Goal: Task Accomplishment & Management: Manage account settings

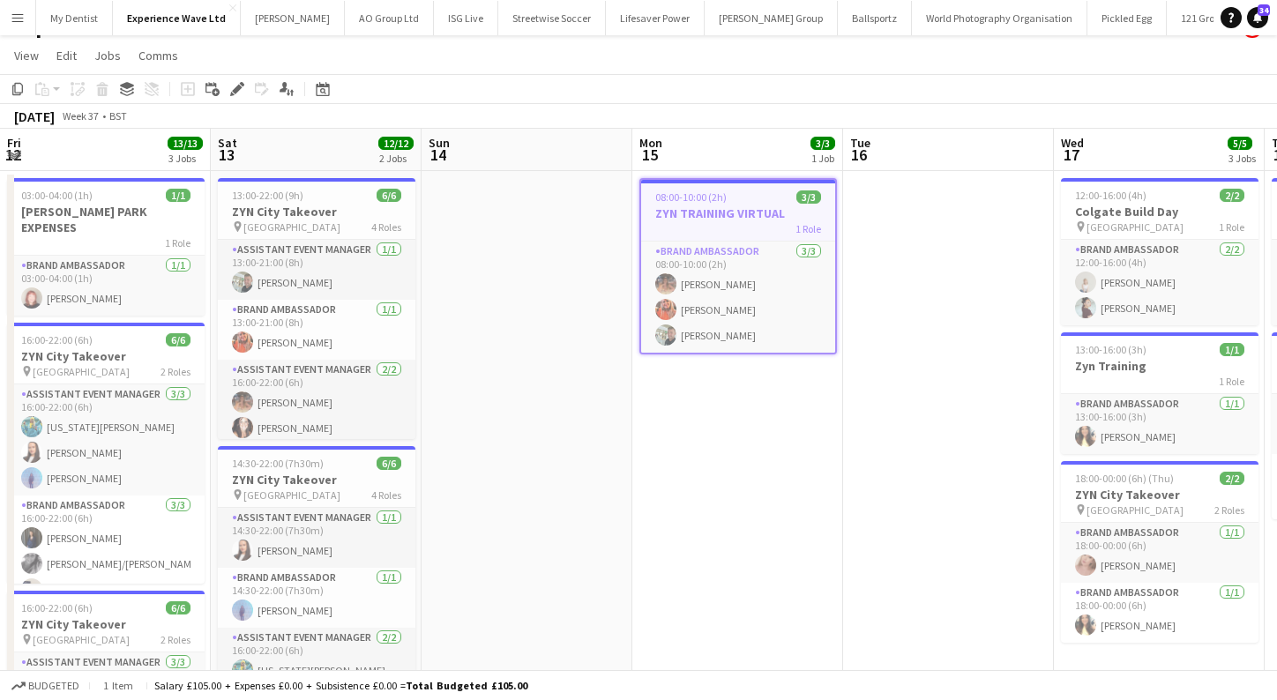
scroll to position [0, 528]
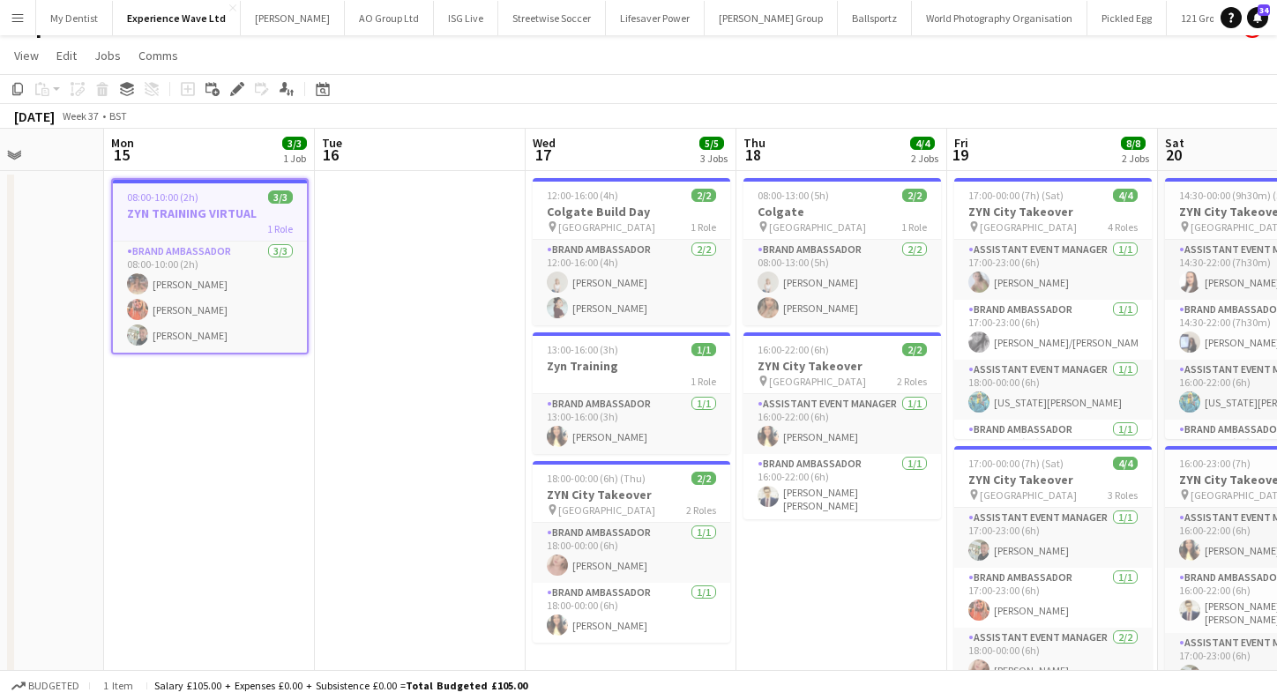
click at [17, 24] on button "Menu" at bounding box center [17, 17] width 35 height 35
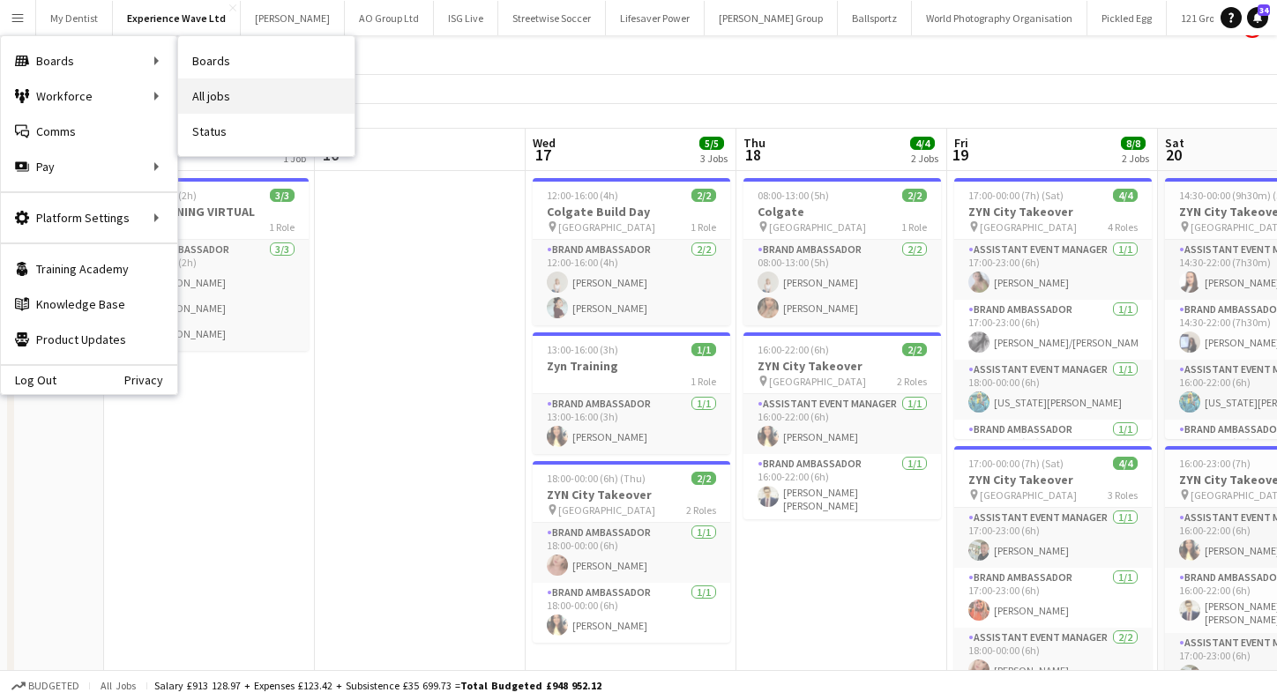
click at [209, 86] on link "All jobs" at bounding box center [266, 95] width 176 height 35
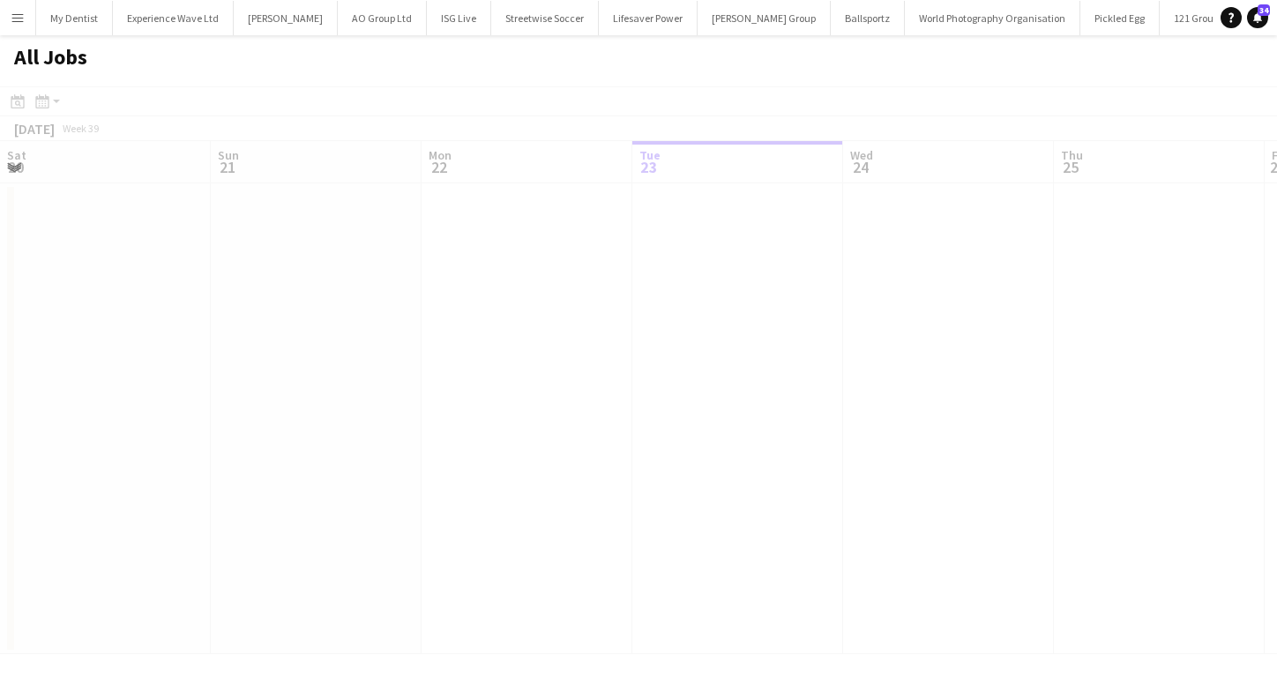
scroll to position [0, 421]
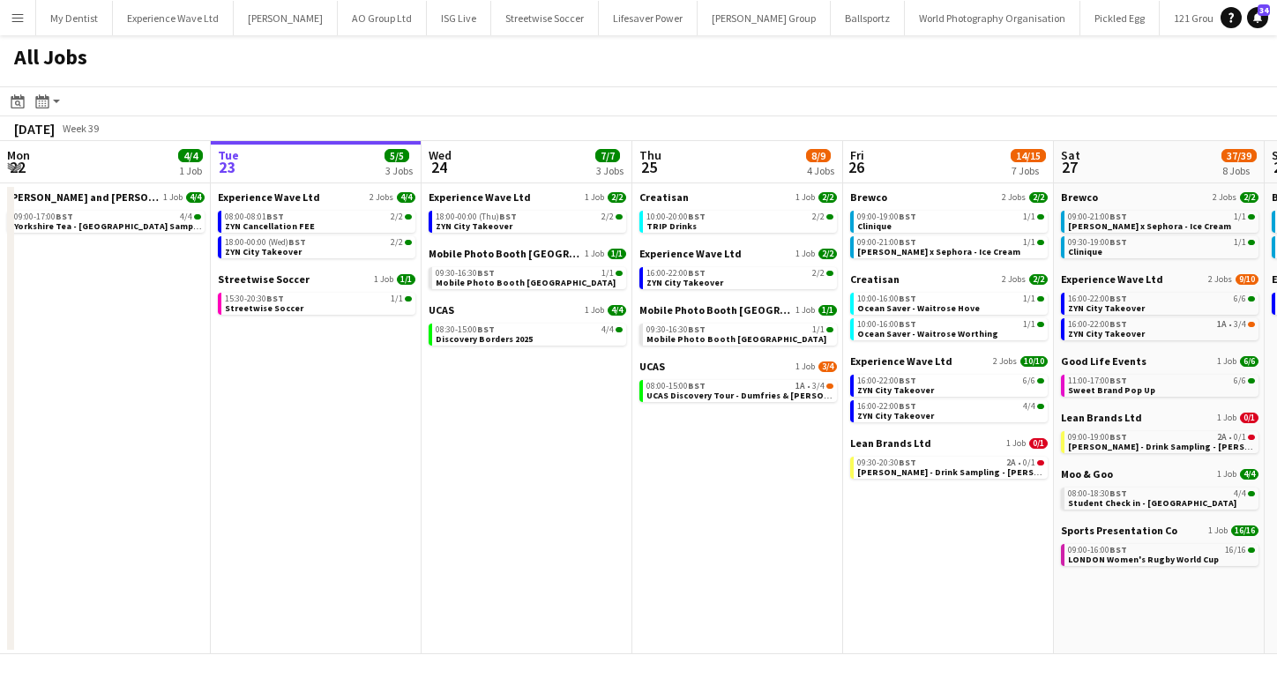
click at [24, 14] on app-icon "Menu" at bounding box center [18, 18] width 14 height 14
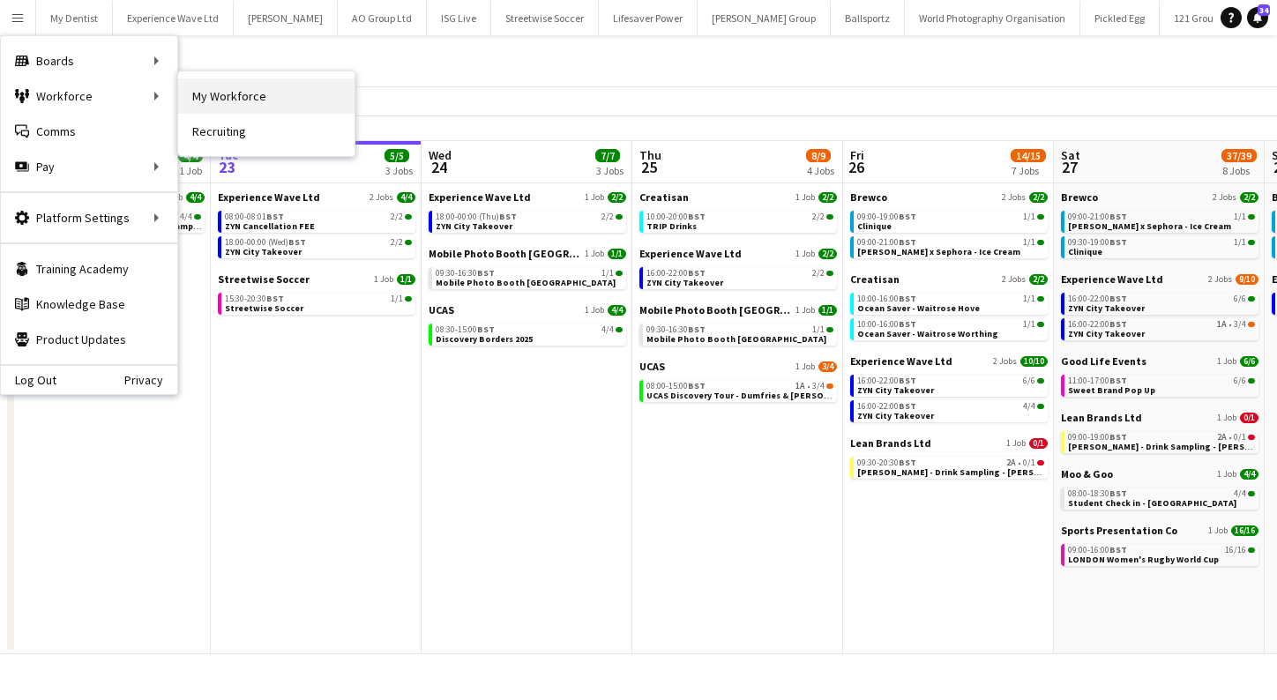
click at [223, 96] on link "My Workforce" at bounding box center [266, 95] width 176 height 35
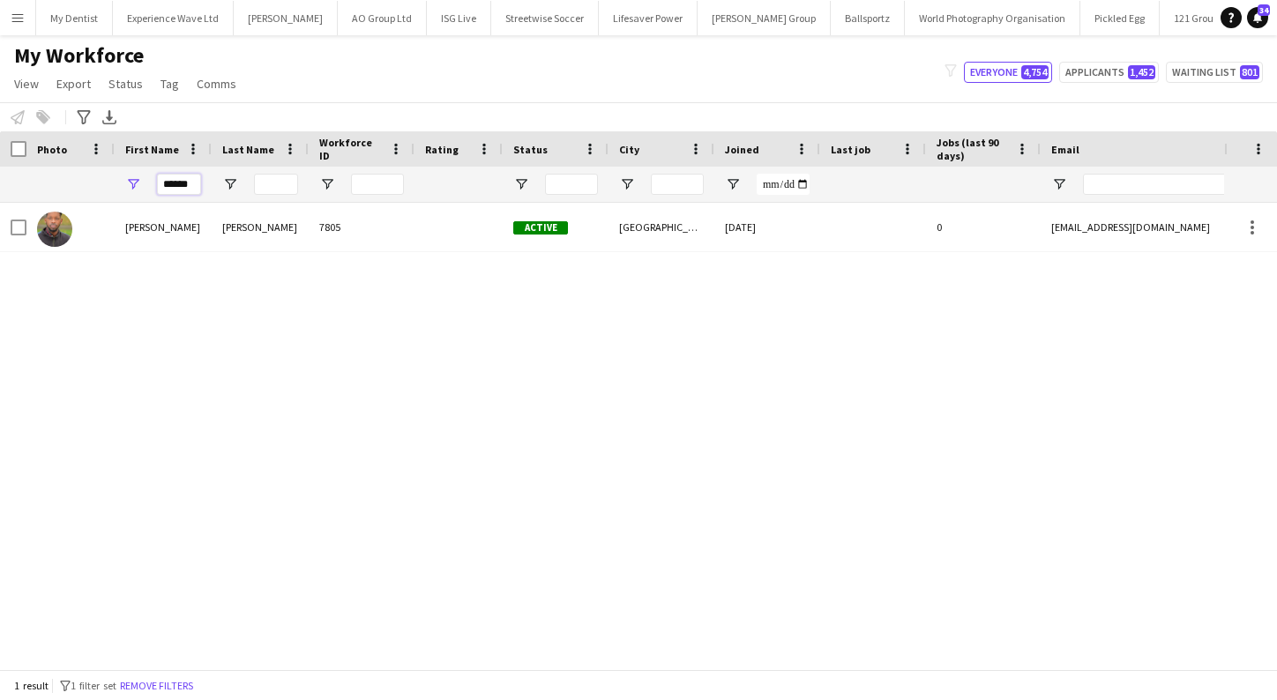
click at [185, 181] on input "******" at bounding box center [179, 184] width 44 height 21
type input "*"
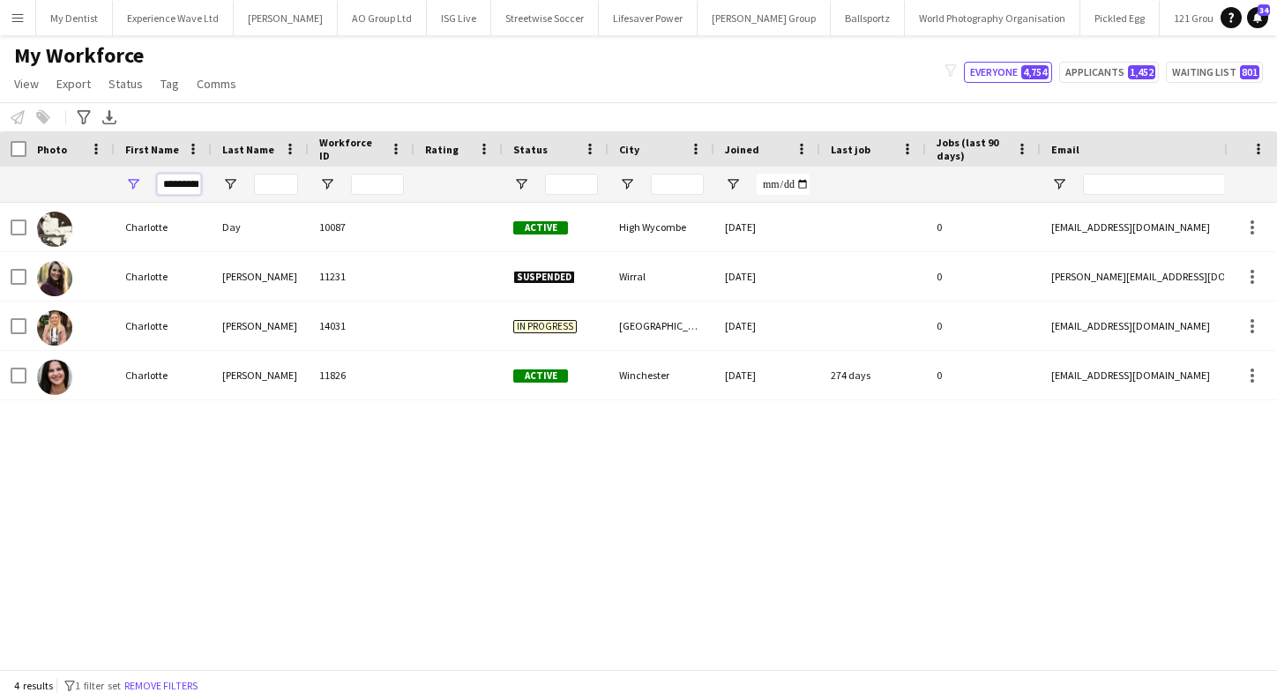
type input "*********"
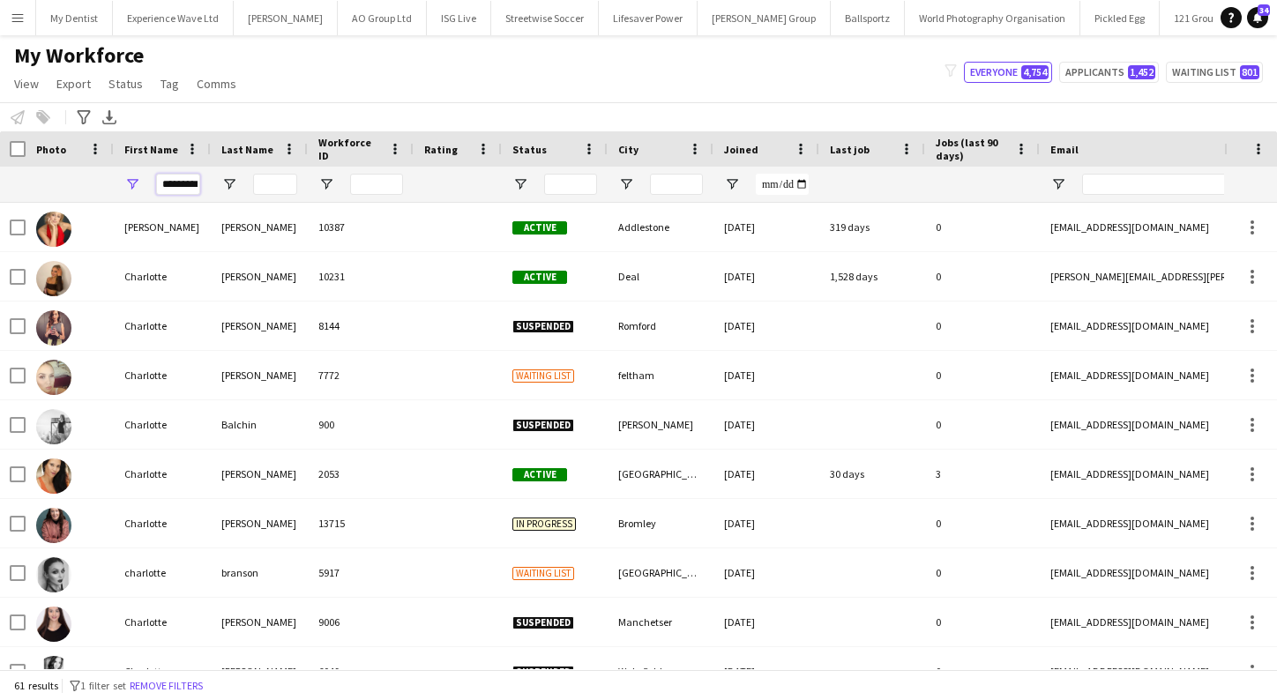
drag, startPoint x: 168, startPoint y: 186, endPoint x: 110, endPoint y: 186, distance: 57.3
click at [110, 186] on div "*********" at bounding box center [954, 184] width 1911 height 35
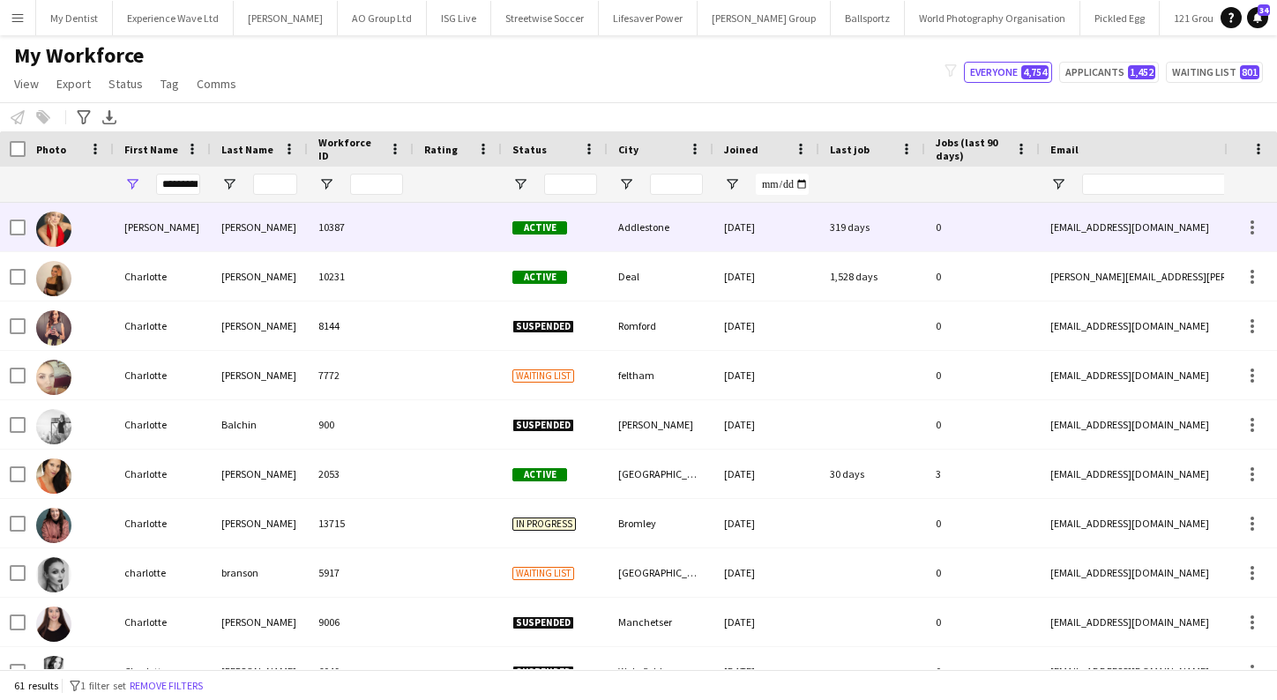
click at [187, 236] on div "[PERSON_NAME]" at bounding box center [162, 227] width 97 height 48
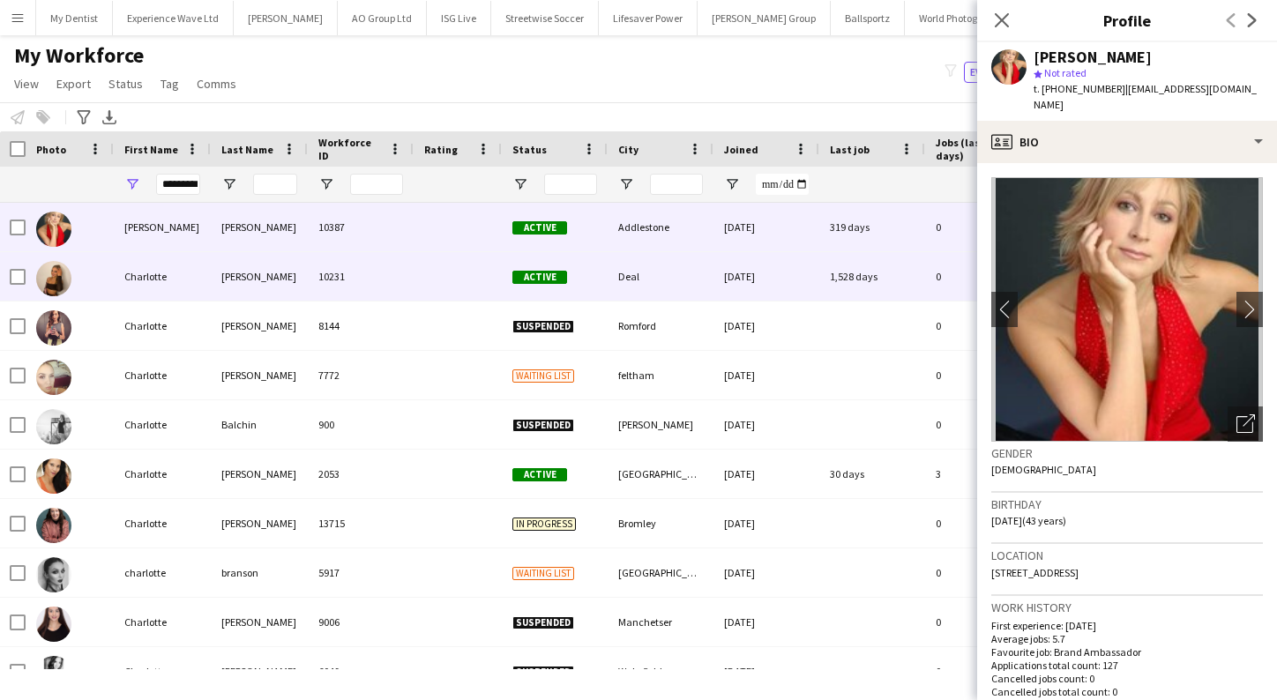
click at [246, 282] on div "[PERSON_NAME]" at bounding box center [259, 276] width 97 height 48
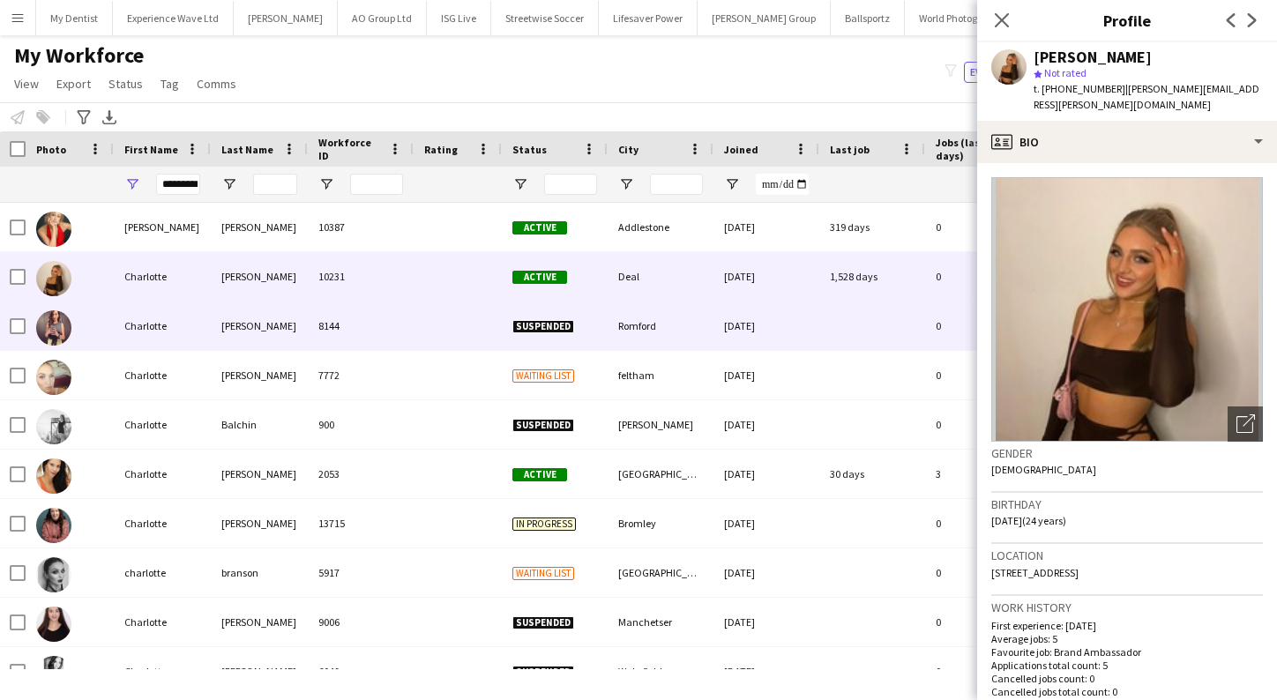
click at [249, 326] on div "[PERSON_NAME]" at bounding box center [259, 326] width 97 height 48
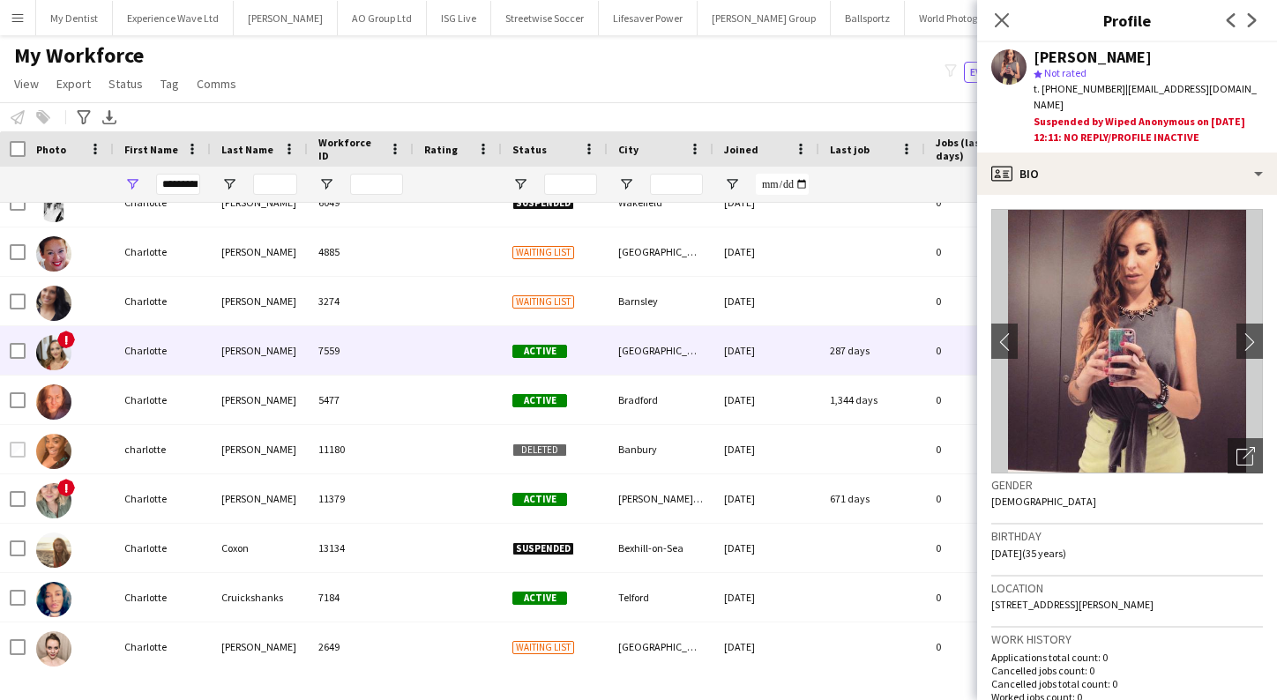
click at [357, 350] on div "7559" at bounding box center [361, 350] width 106 height 48
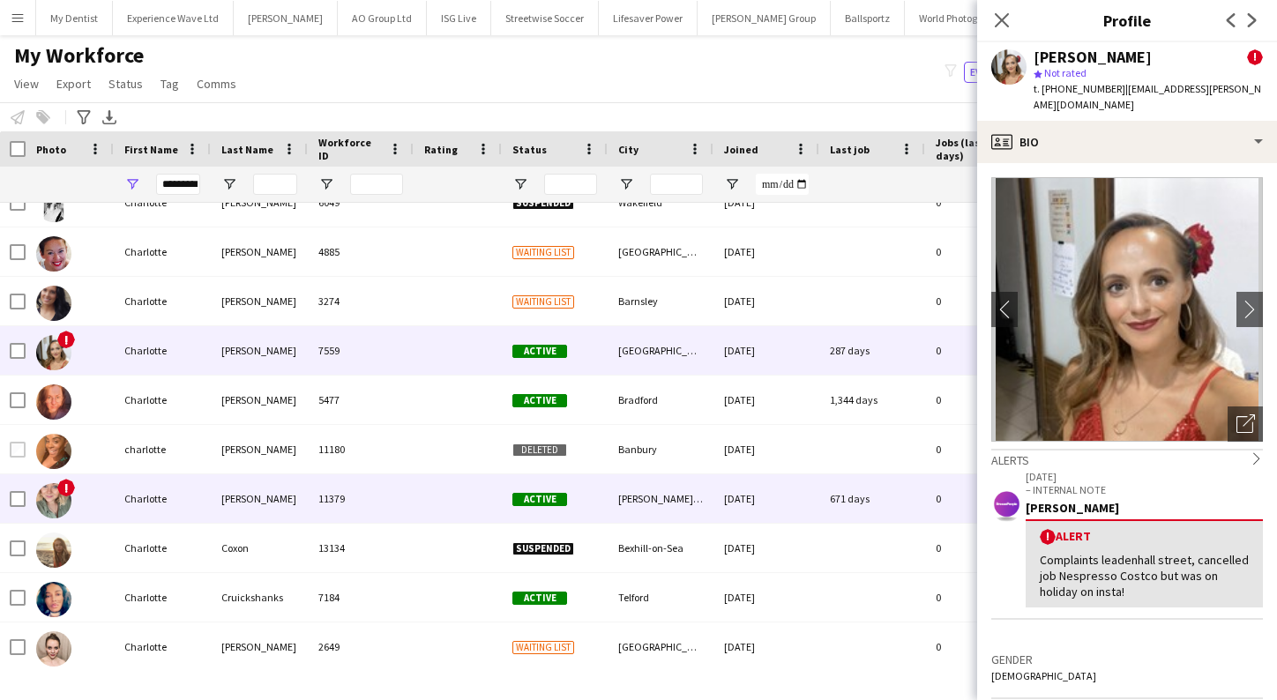
click at [445, 518] on div at bounding box center [457, 498] width 88 height 48
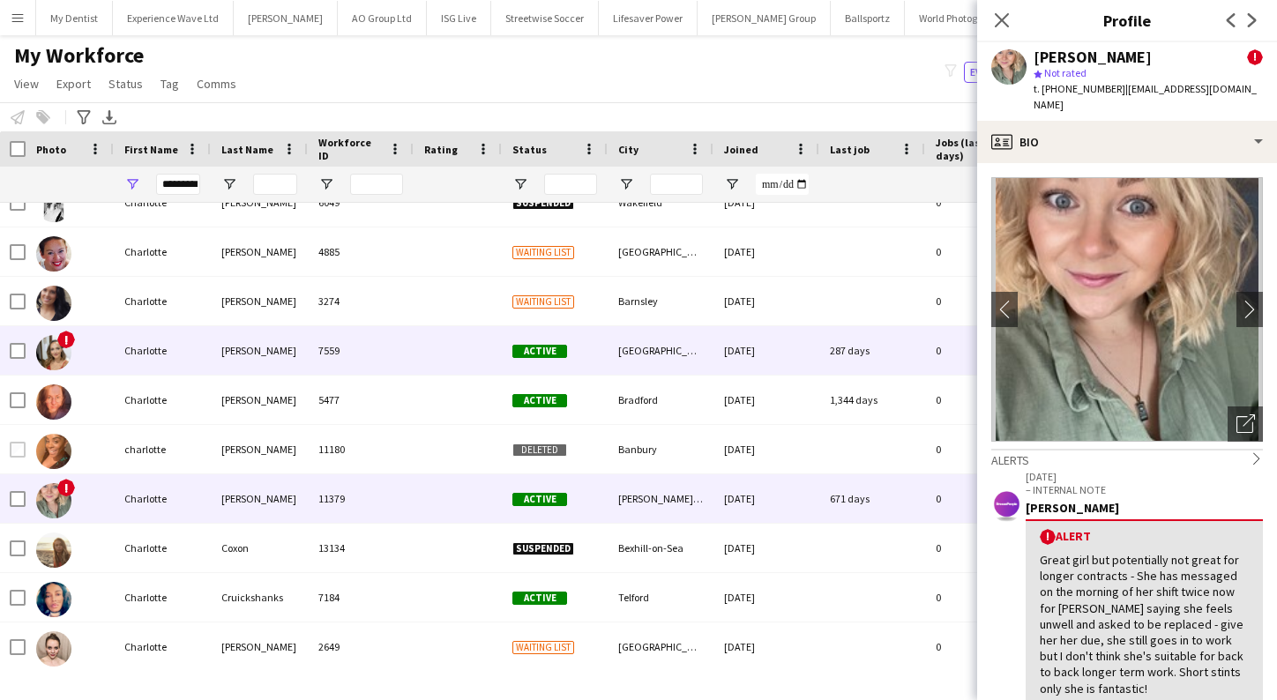
click at [449, 342] on div at bounding box center [457, 350] width 88 height 48
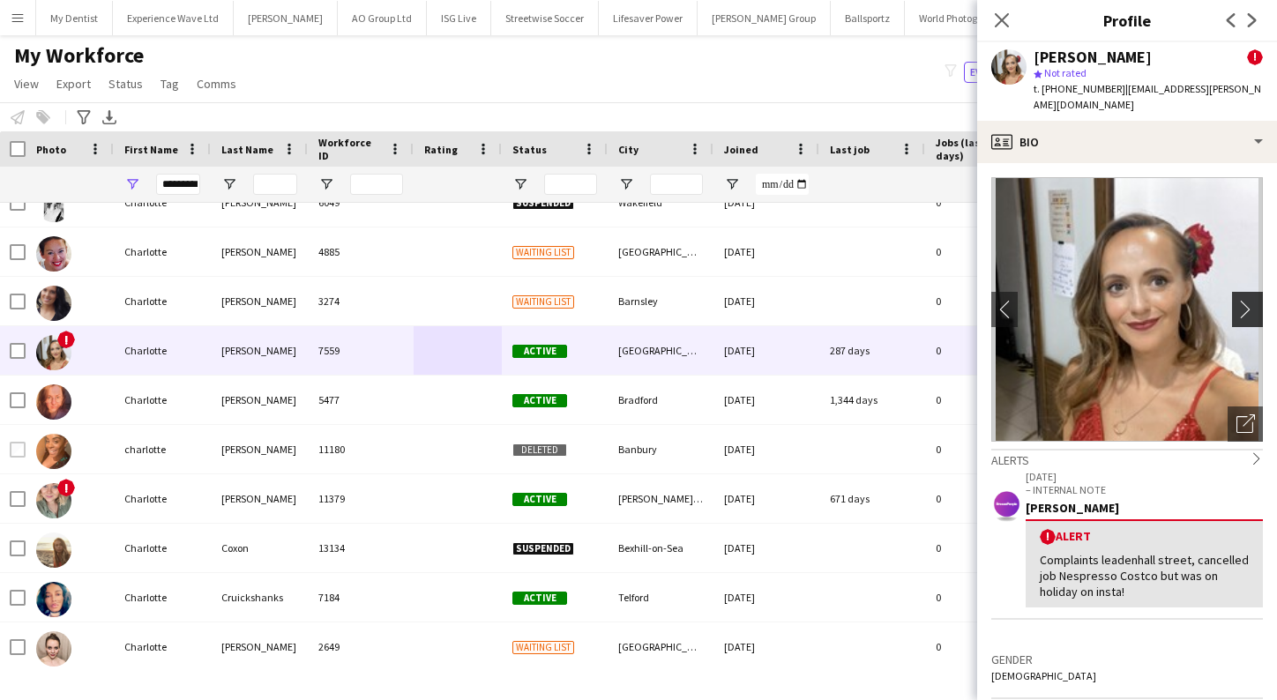
click at [1246, 300] on app-icon "chevron-right" at bounding box center [1249, 309] width 27 height 19
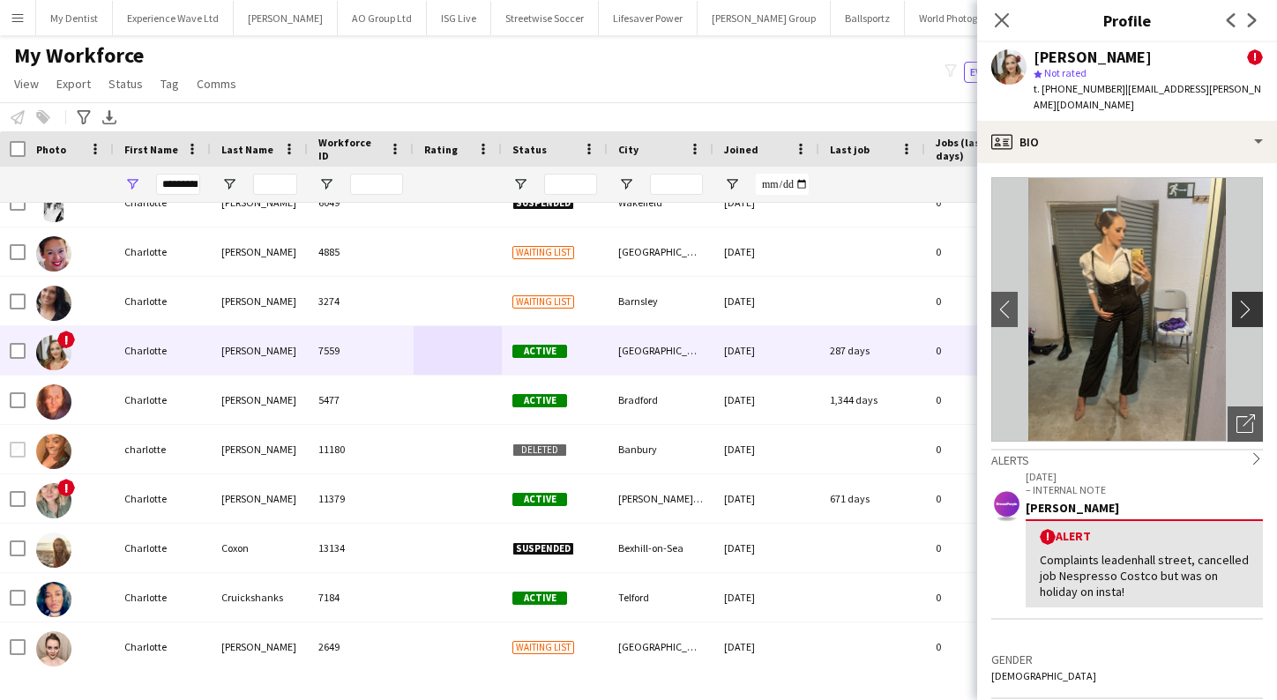
click at [1246, 300] on app-icon "chevron-right" at bounding box center [1249, 309] width 27 height 19
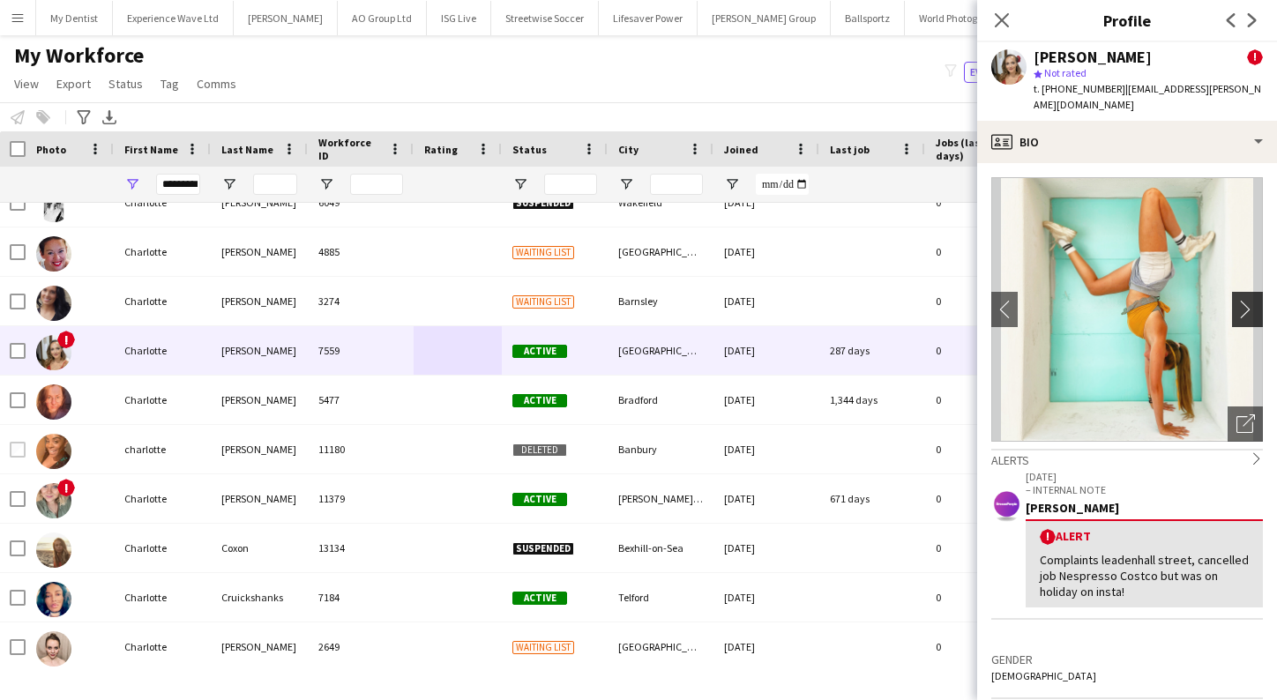
click at [1246, 300] on app-icon "chevron-right" at bounding box center [1249, 309] width 27 height 19
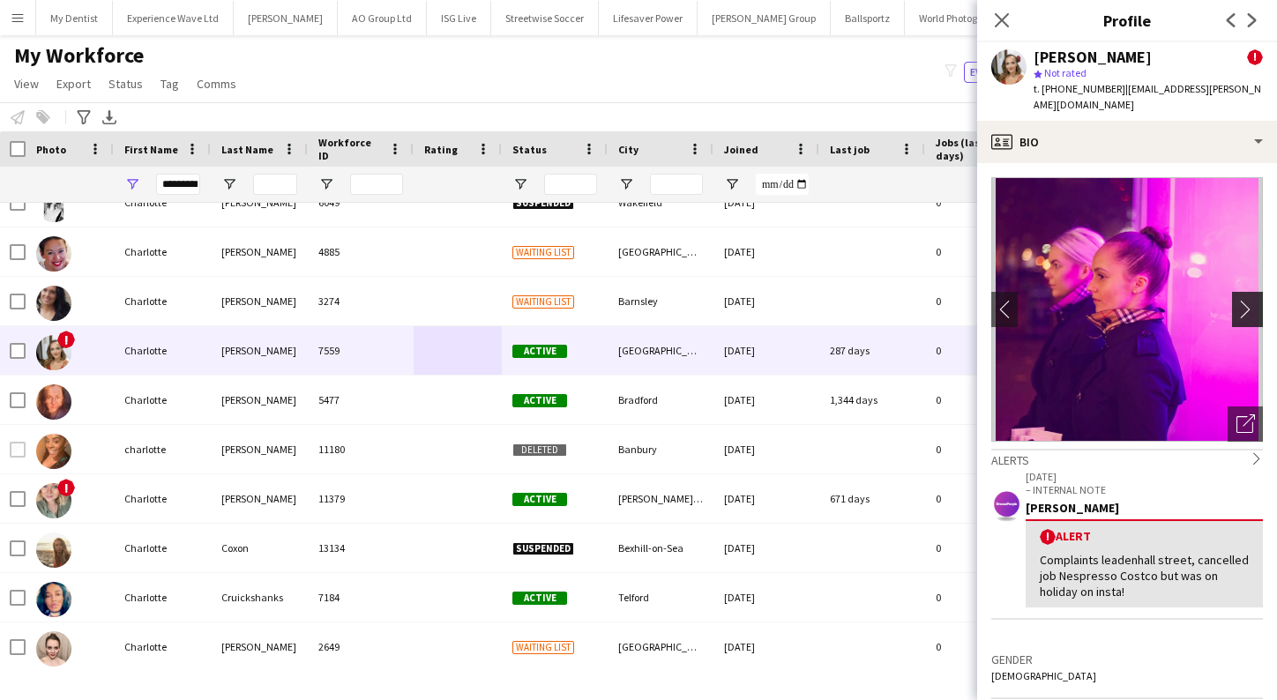
click at [1246, 300] on app-icon "chevron-right" at bounding box center [1249, 309] width 27 height 19
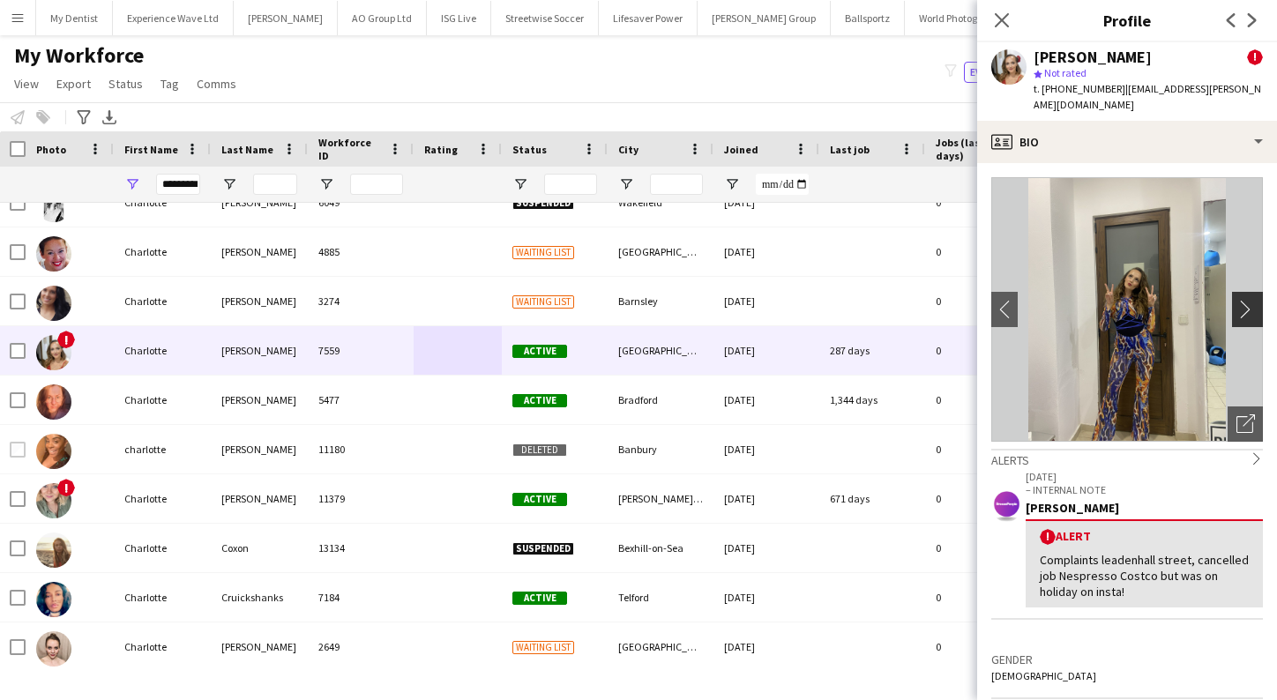
click at [1246, 300] on app-icon "chevron-right" at bounding box center [1249, 309] width 27 height 19
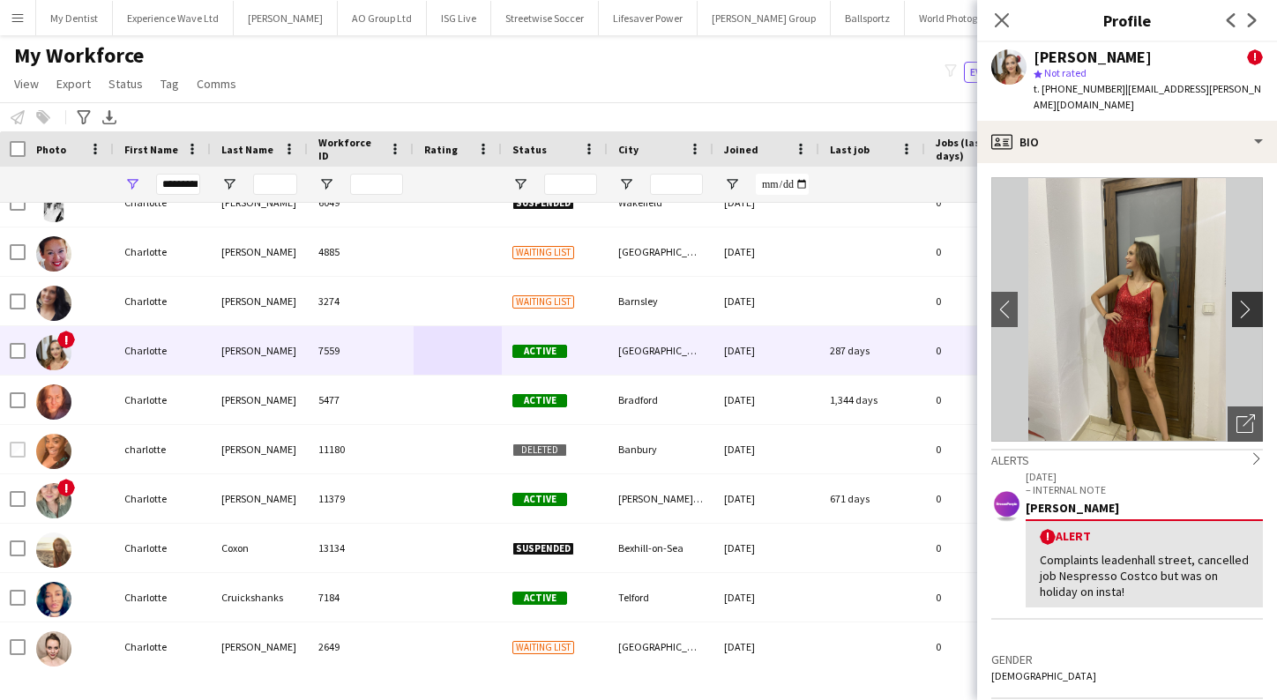
click at [1246, 300] on app-icon "chevron-right" at bounding box center [1249, 309] width 27 height 19
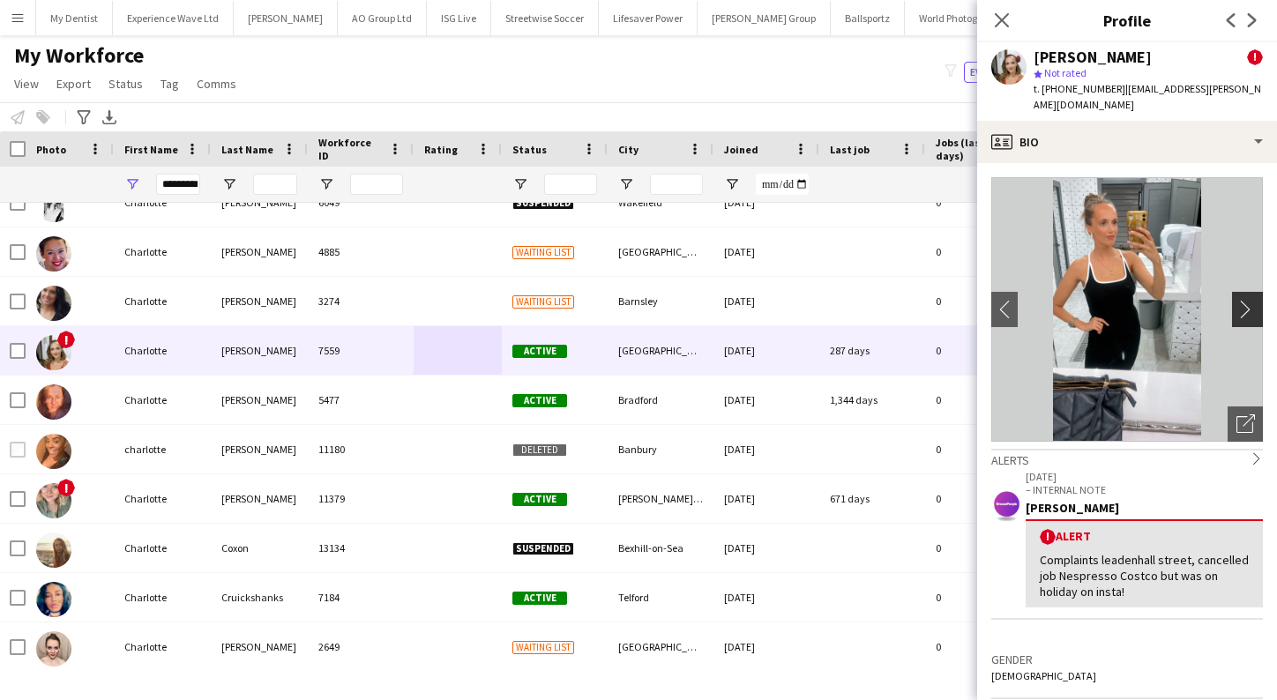
click at [1246, 300] on app-icon "chevron-right" at bounding box center [1249, 309] width 27 height 19
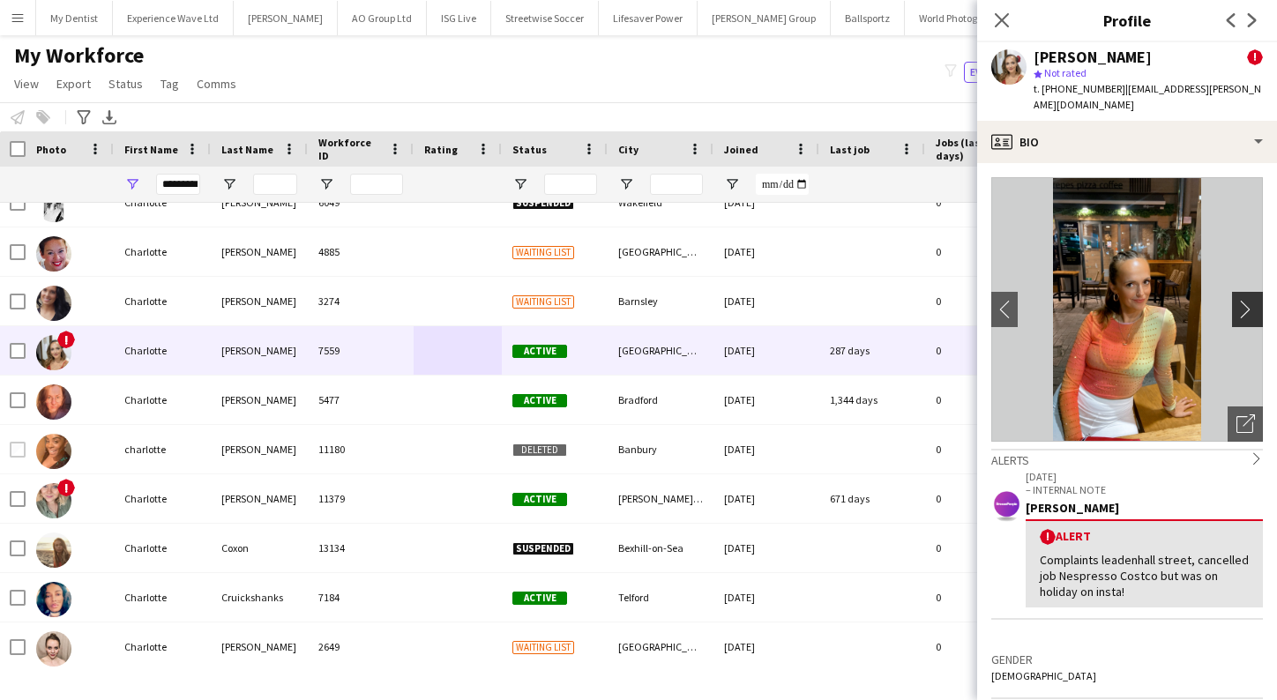
click at [1246, 300] on app-icon "chevron-right" at bounding box center [1249, 309] width 27 height 19
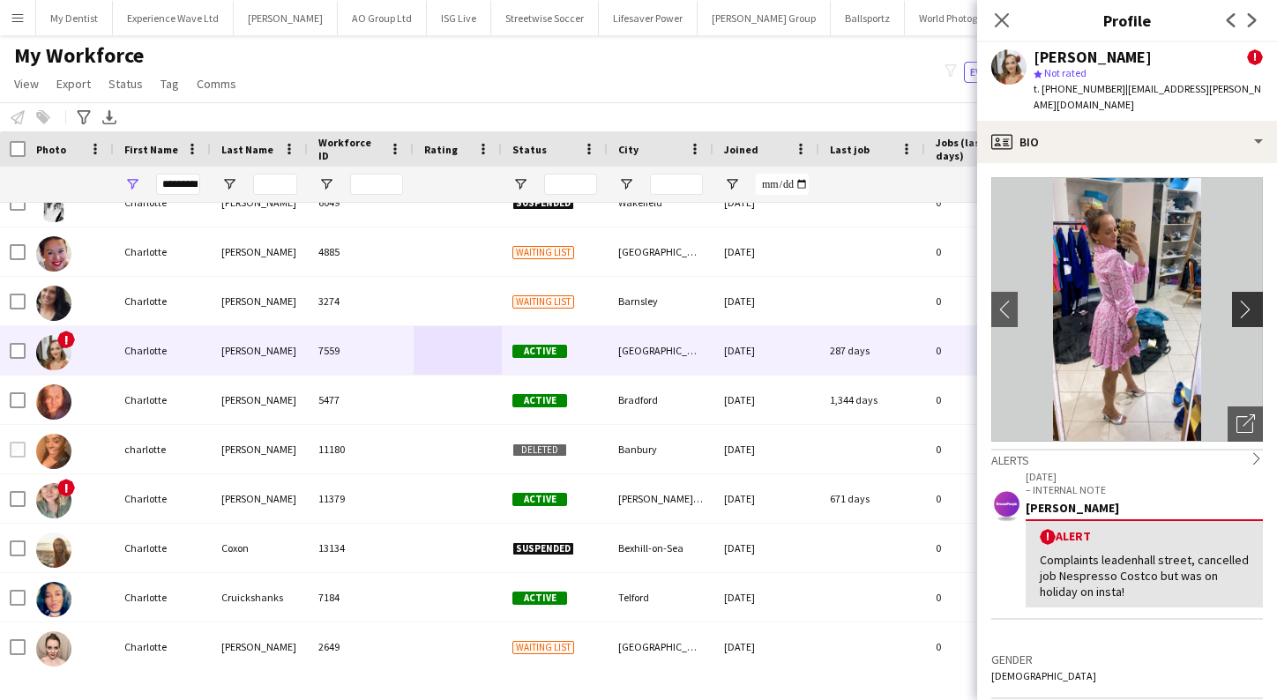
click at [1246, 300] on app-icon "chevron-right" at bounding box center [1249, 309] width 27 height 19
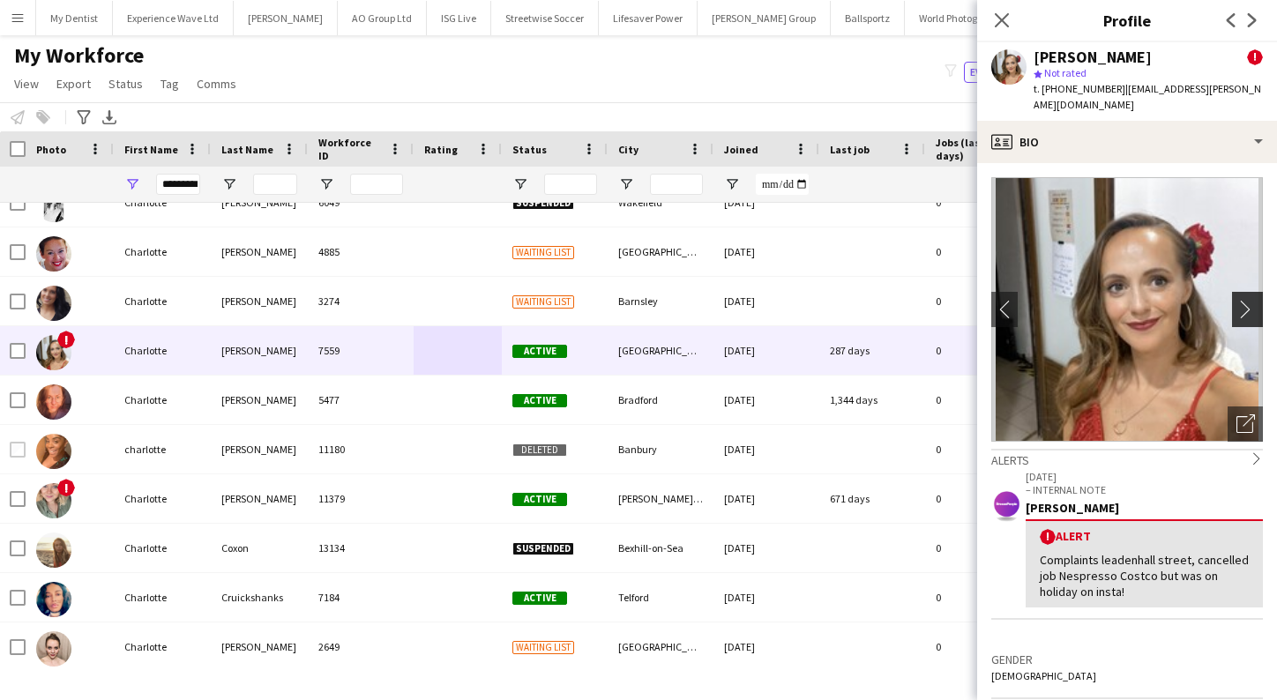
click at [1246, 300] on app-icon "chevron-right" at bounding box center [1249, 309] width 27 height 19
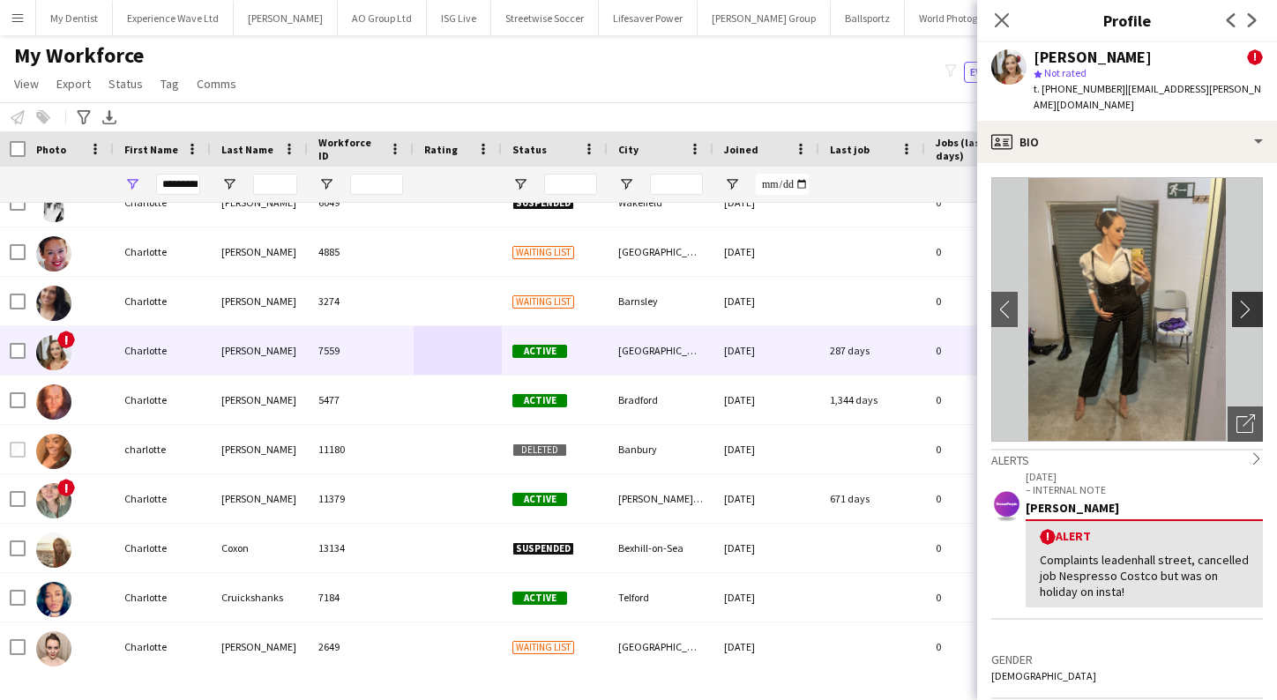
click at [1246, 300] on app-icon "chevron-right" at bounding box center [1249, 309] width 27 height 19
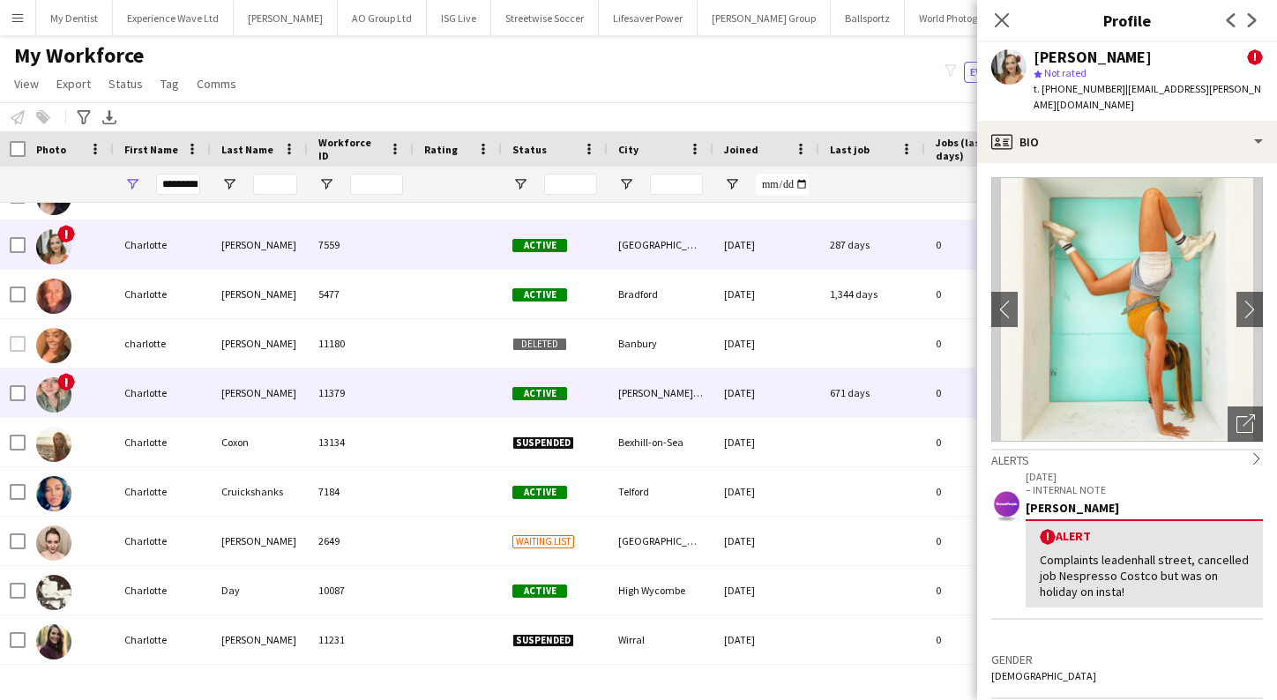
click at [381, 385] on div "11379" at bounding box center [361, 393] width 106 height 48
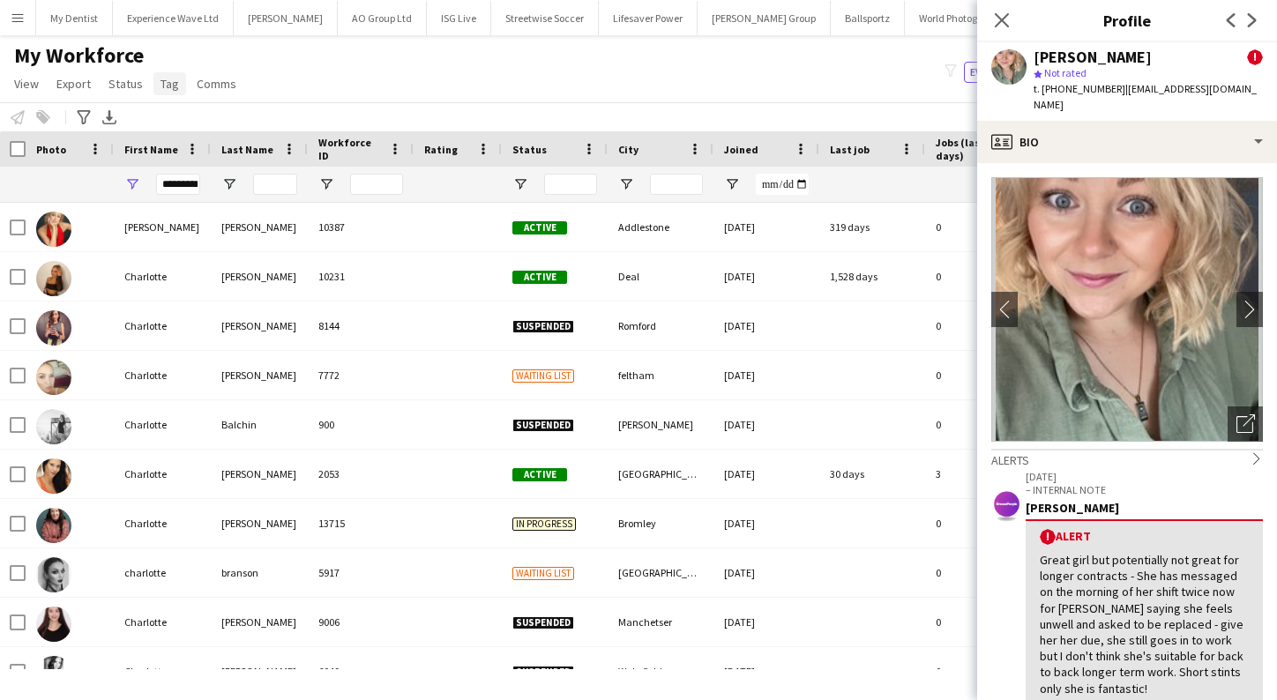
click at [165, 84] on span "Tag" at bounding box center [169, 84] width 19 height 16
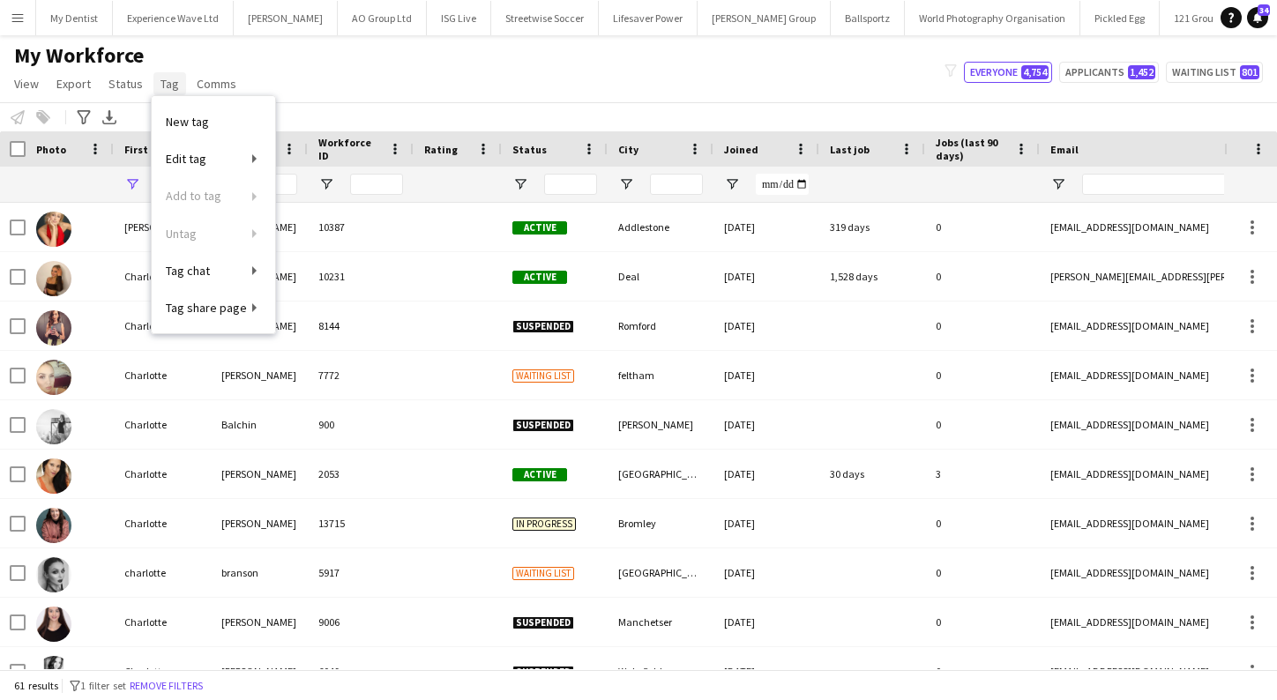
click at [177, 86] on link "Tag" at bounding box center [169, 83] width 33 height 23
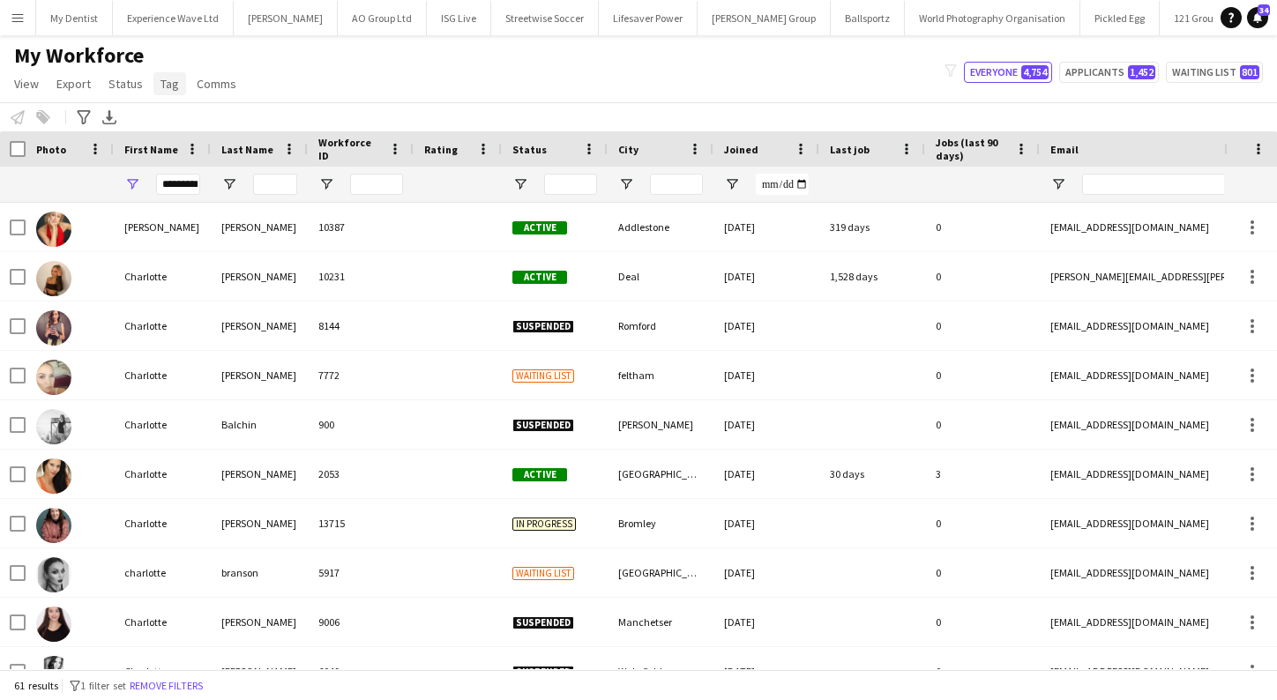
click at [164, 89] on span "Tag" at bounding box center [169, 84] width 19 height 16
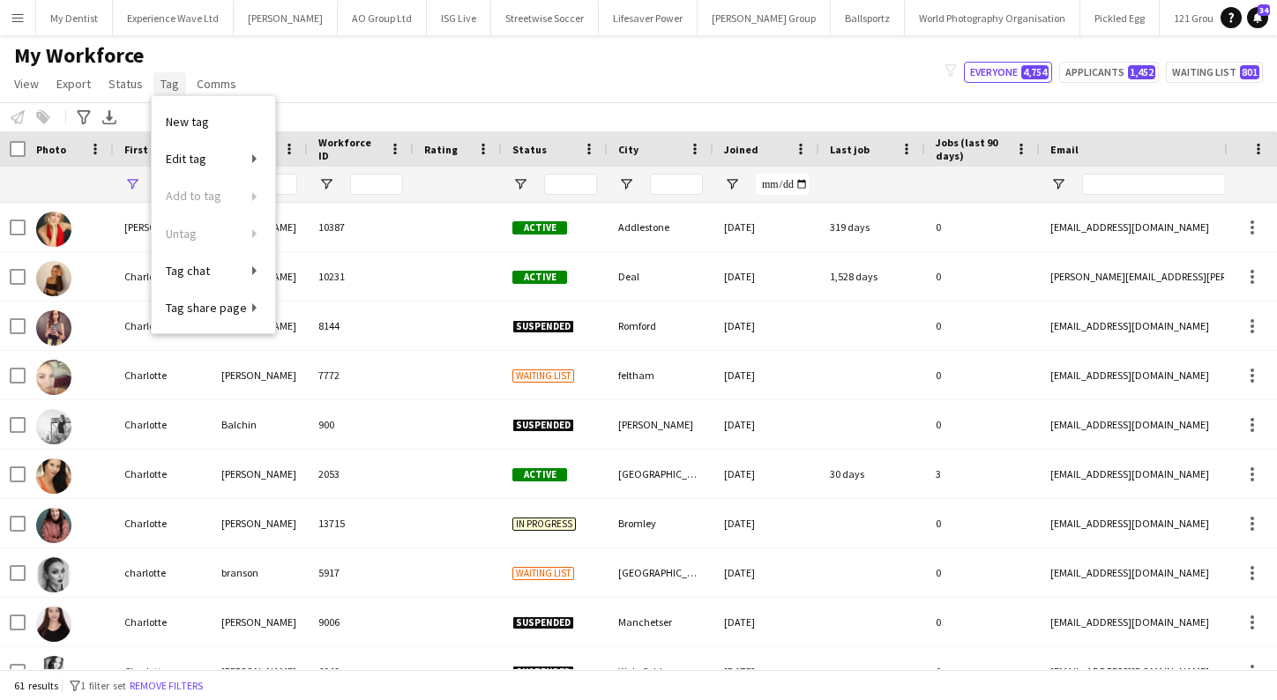
click at [169, 89] on span "Tag" at bounding box center [169, 84] width 19 height 16
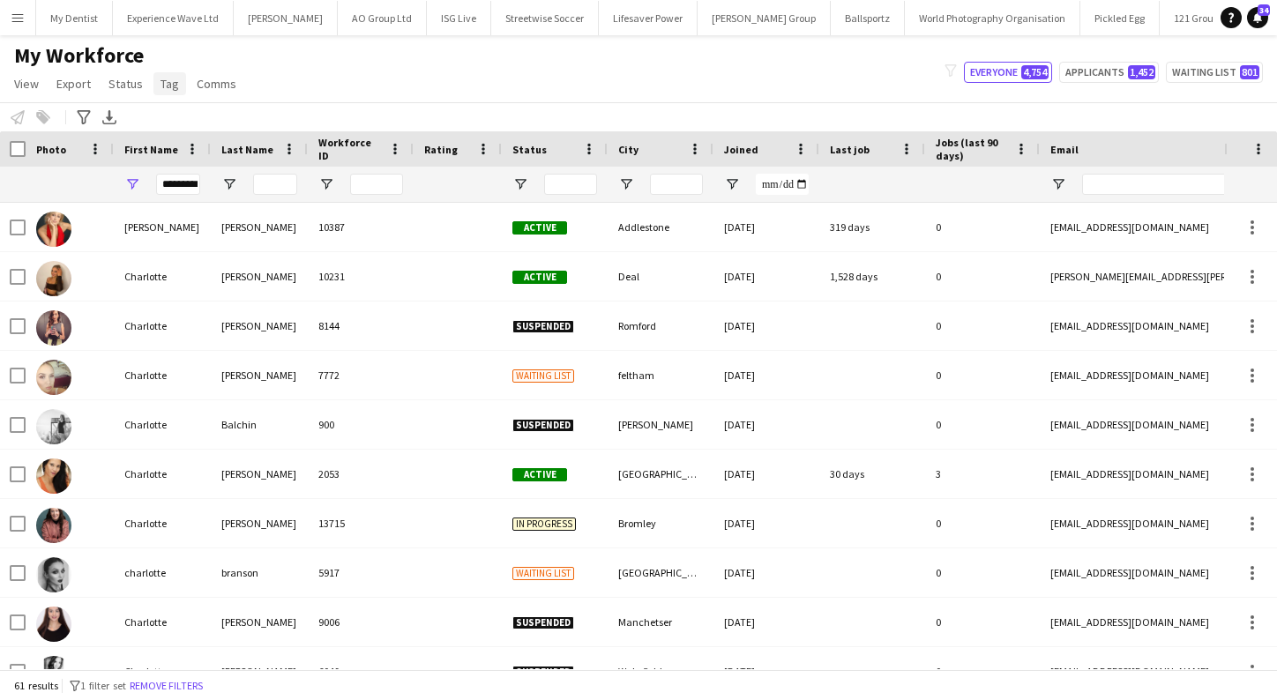
click at [169, 89] on span "Tag" at bounding box center [169, 84] width 19 height 16
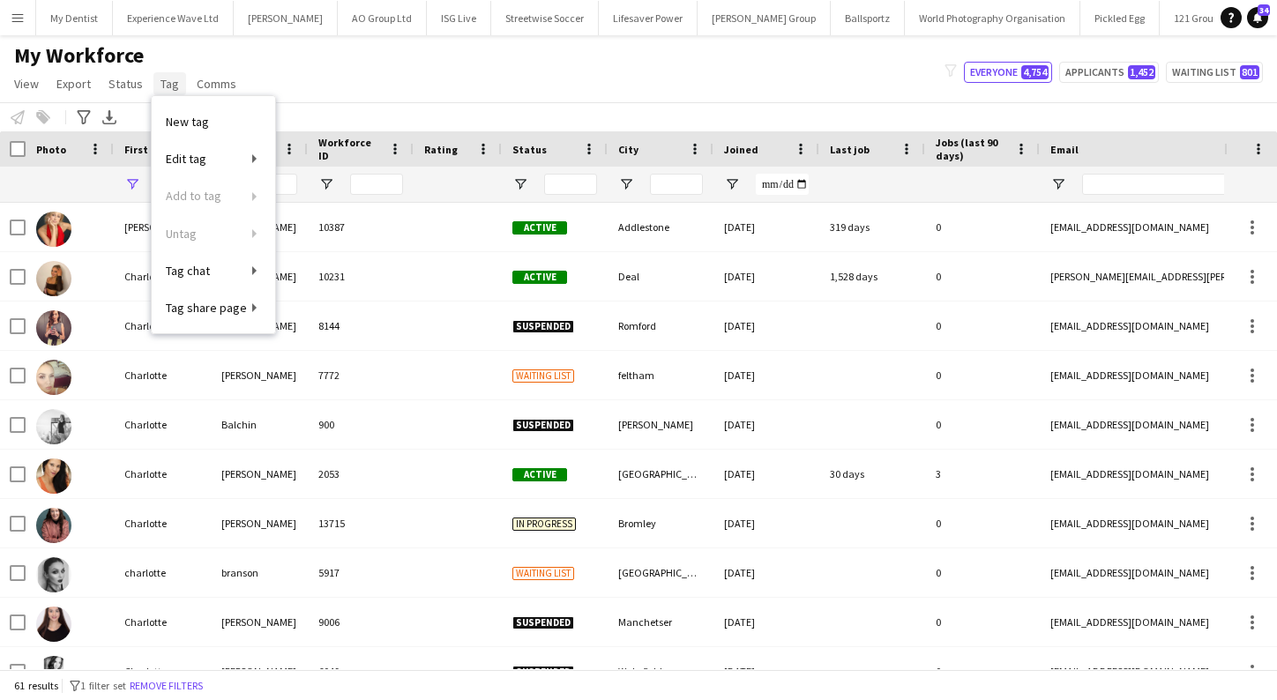
click at [168, 80] on span "Tag" at bounding box center [169, 84] width 19 height 16
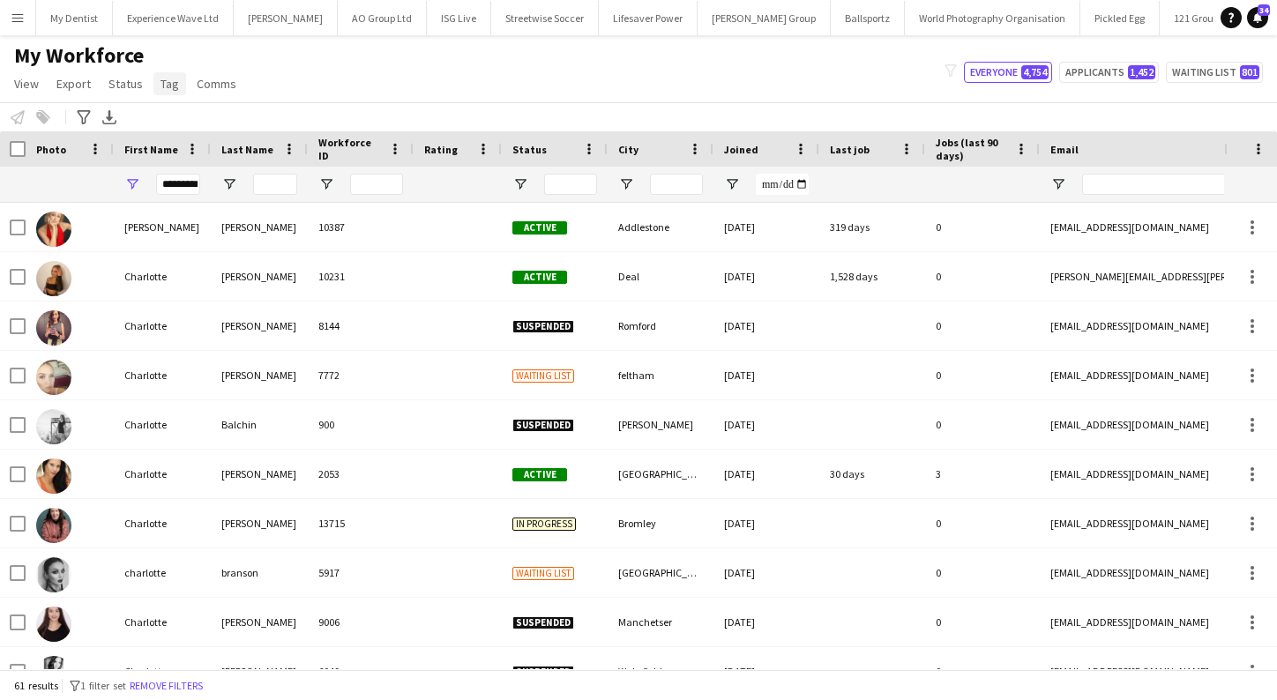
click at [174, 90] on span "Tag" at bounding box center [169, 84] width 19 height 16
